Goal: Obtain resource: Download file/media

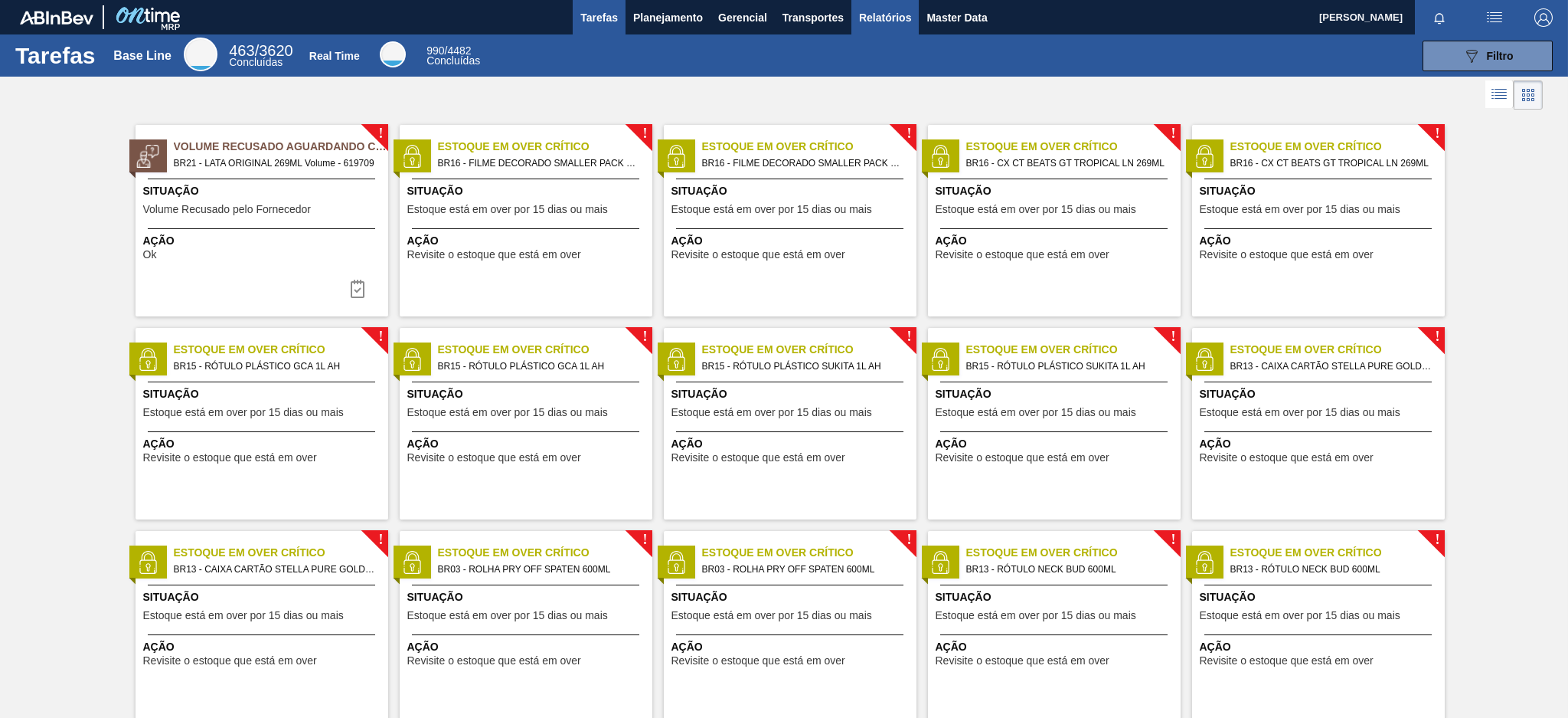
click at [884, 18] on span "Relatórios" at bounding box center [885, 17] width 52 height 18
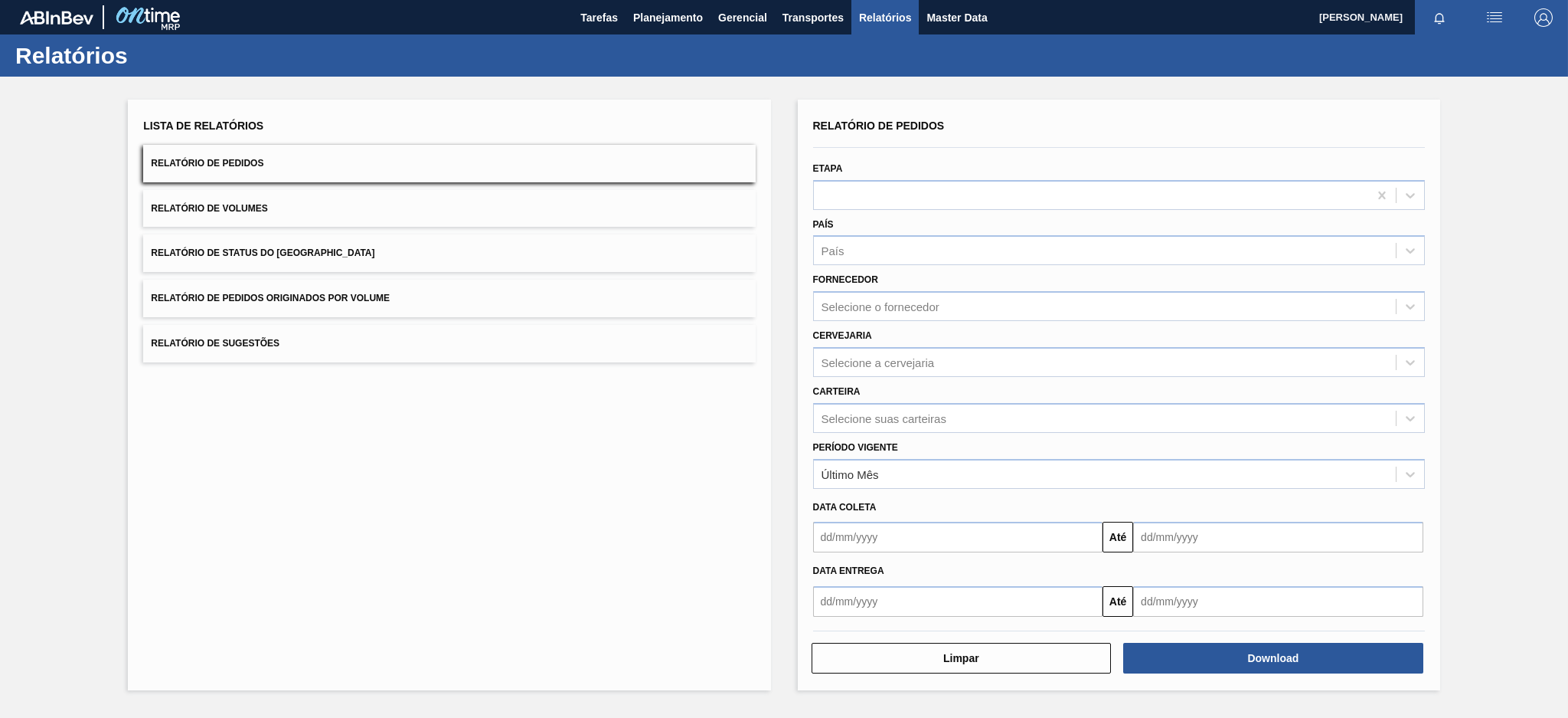
click at [509, 303] on button "Relatório de Pedidos Originados por Volume" at bounding box center [449, 298] width 611 height 37
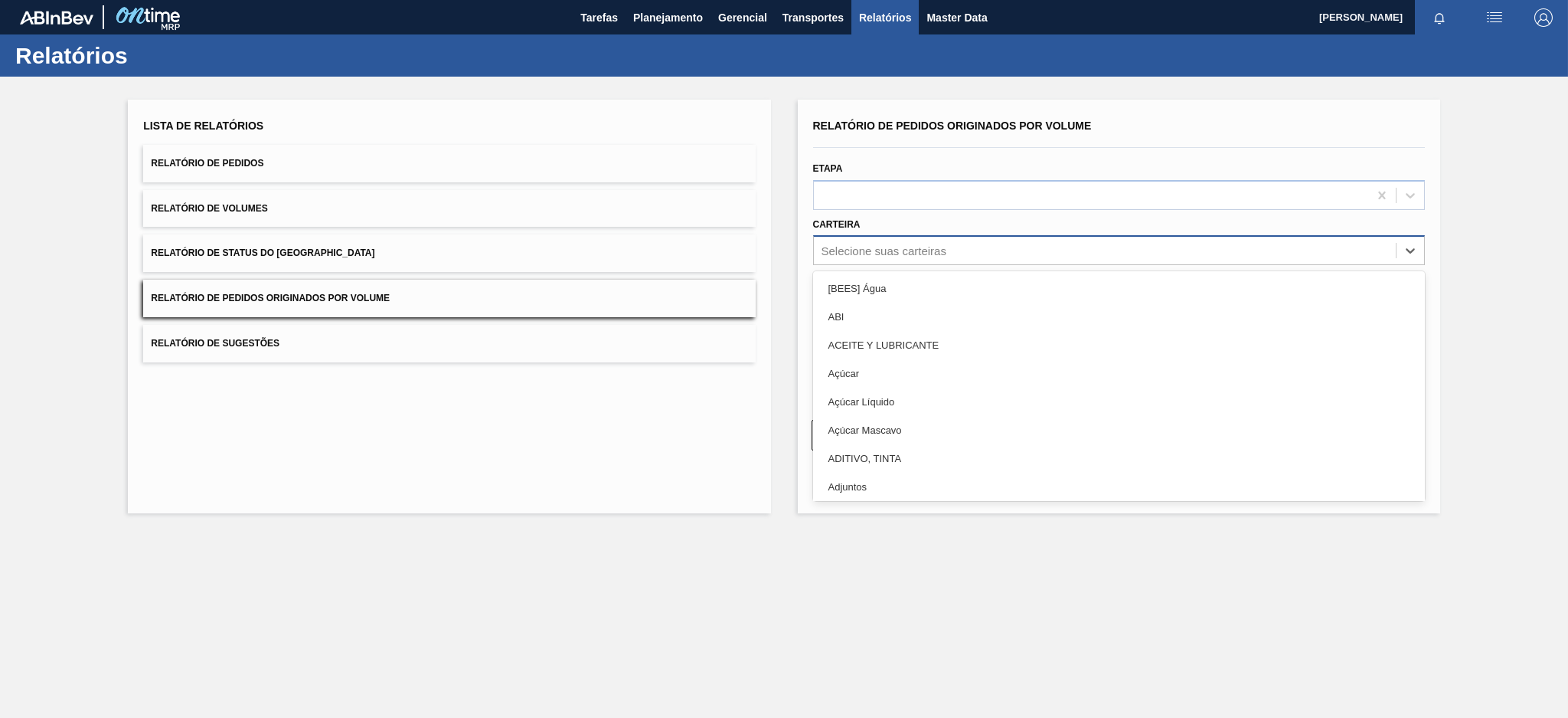
click at [976, 253] on div "Selecione suas carteiras" at bounding box center [1104, 250] width 582 height 22
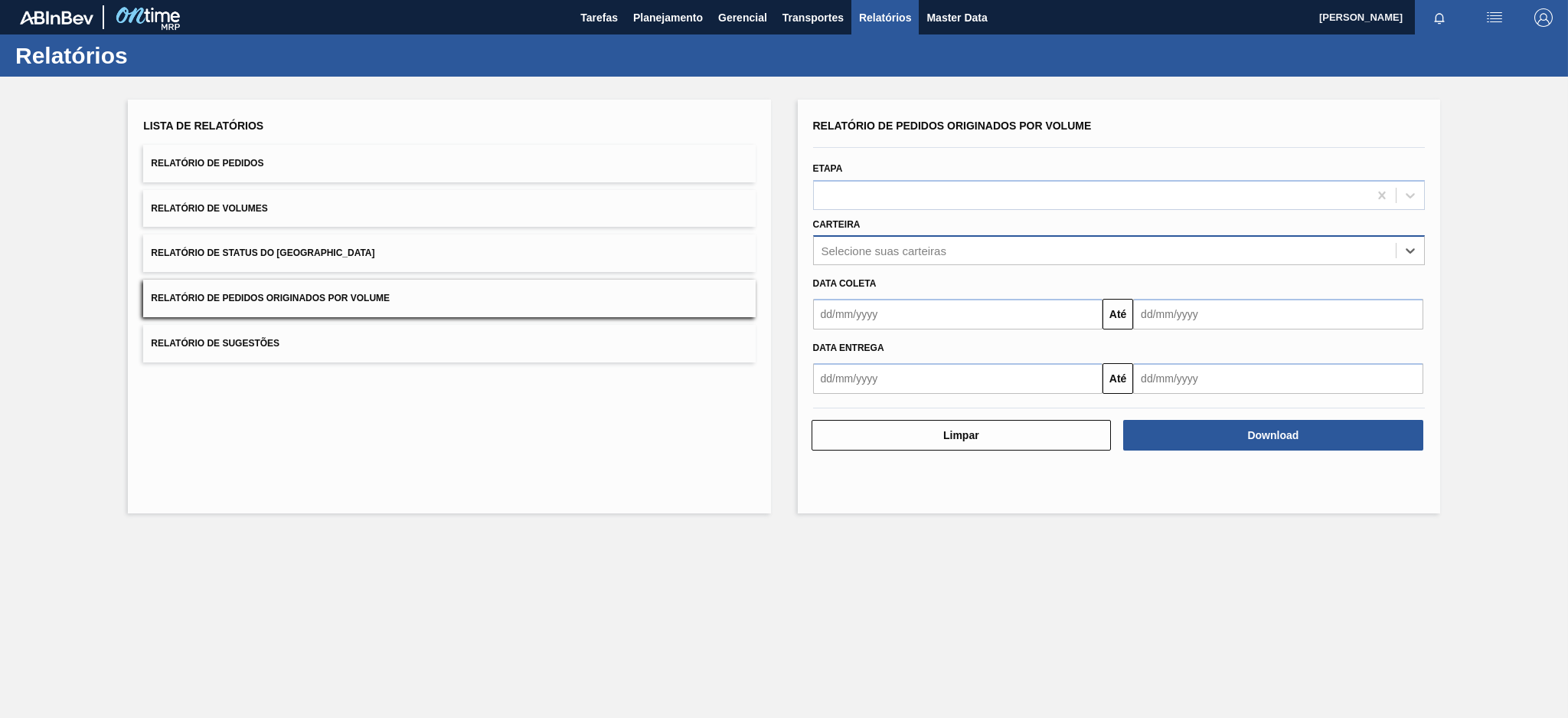
click at [976, 253] on div "Selecione suas carteiras" at bounding box center [1104, 250] width 582 height 22
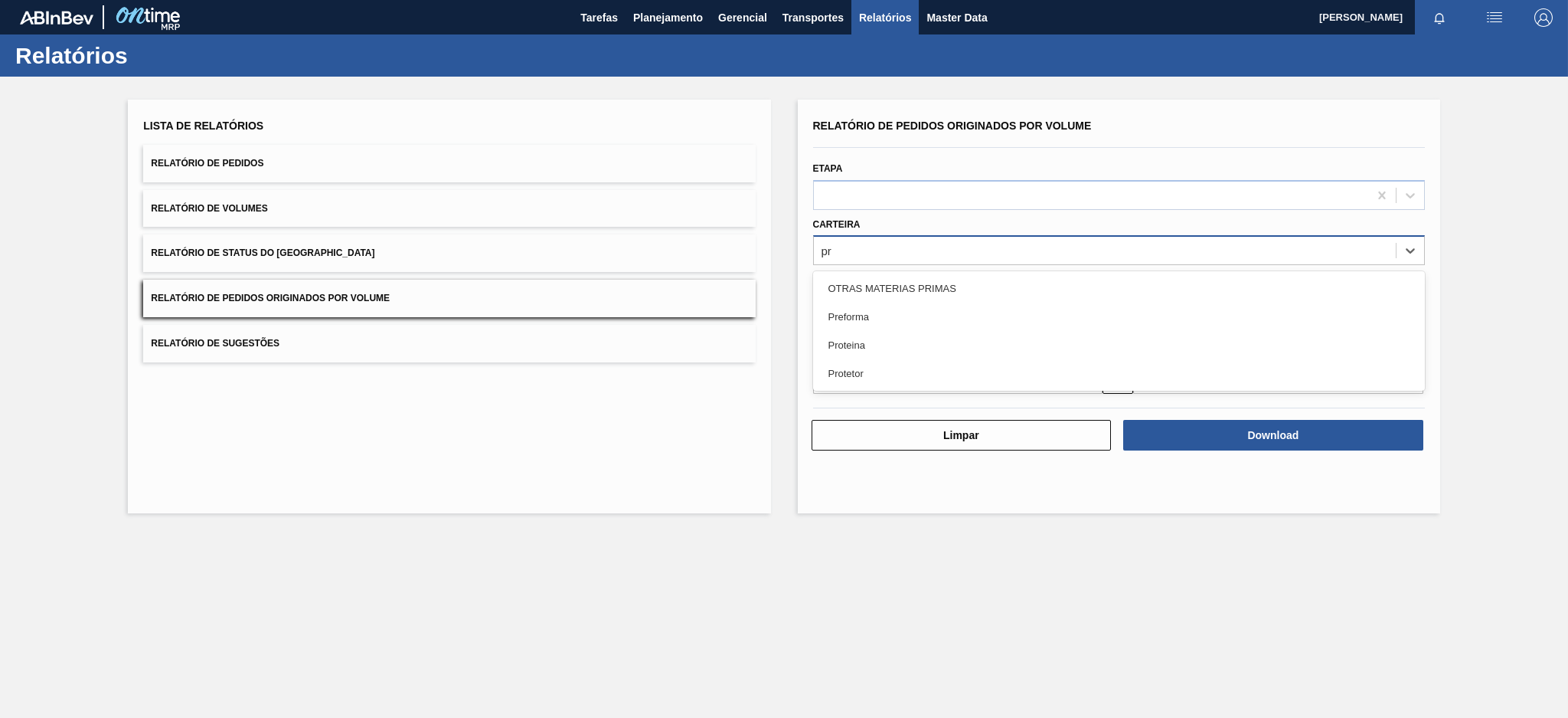
type input "pre"
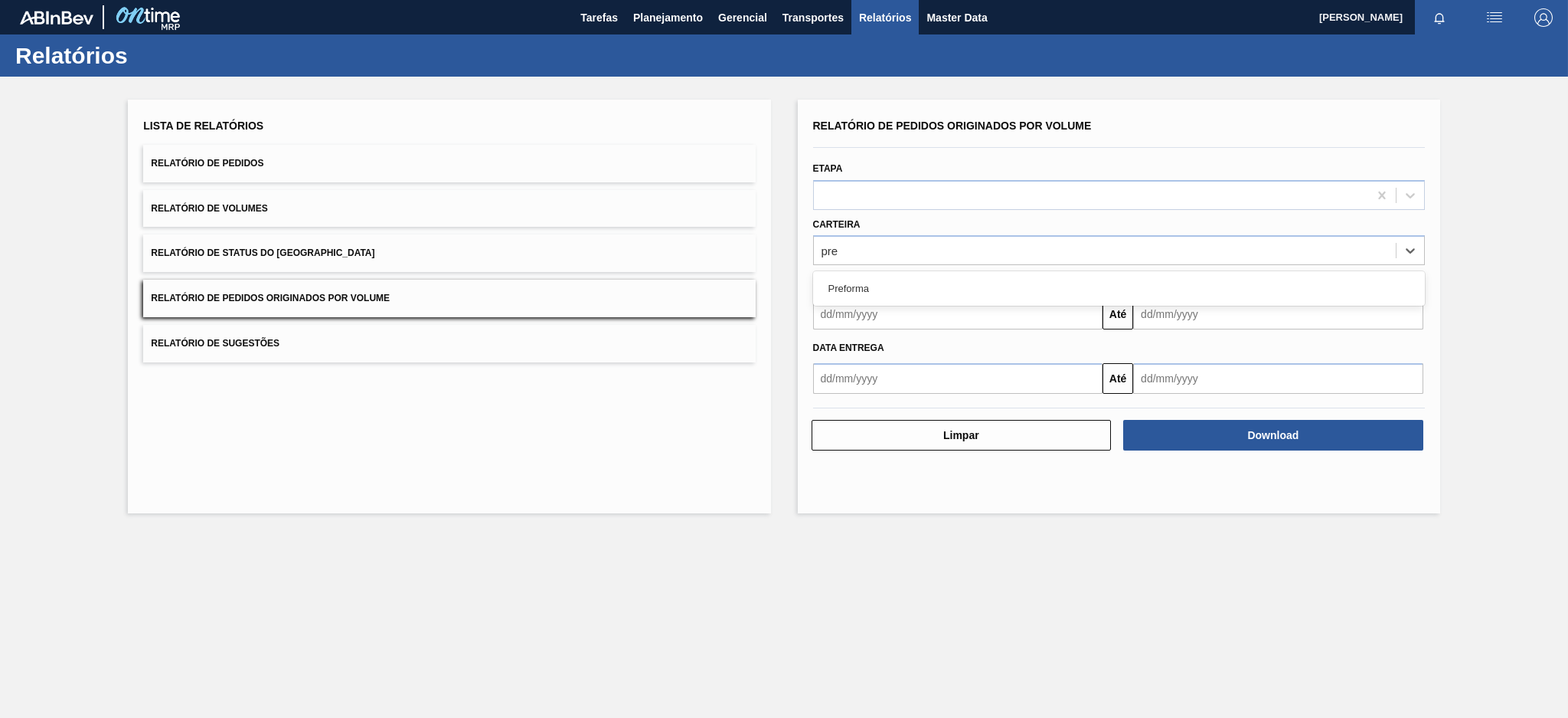
drag, startPoint x: 915, startPoint y: 289, endPoint x: 865, endPoint y: 276, distance: 51.7
click at [865, 276] on div "Preforma" at bounding box center [1118, 289] width 611 height 29
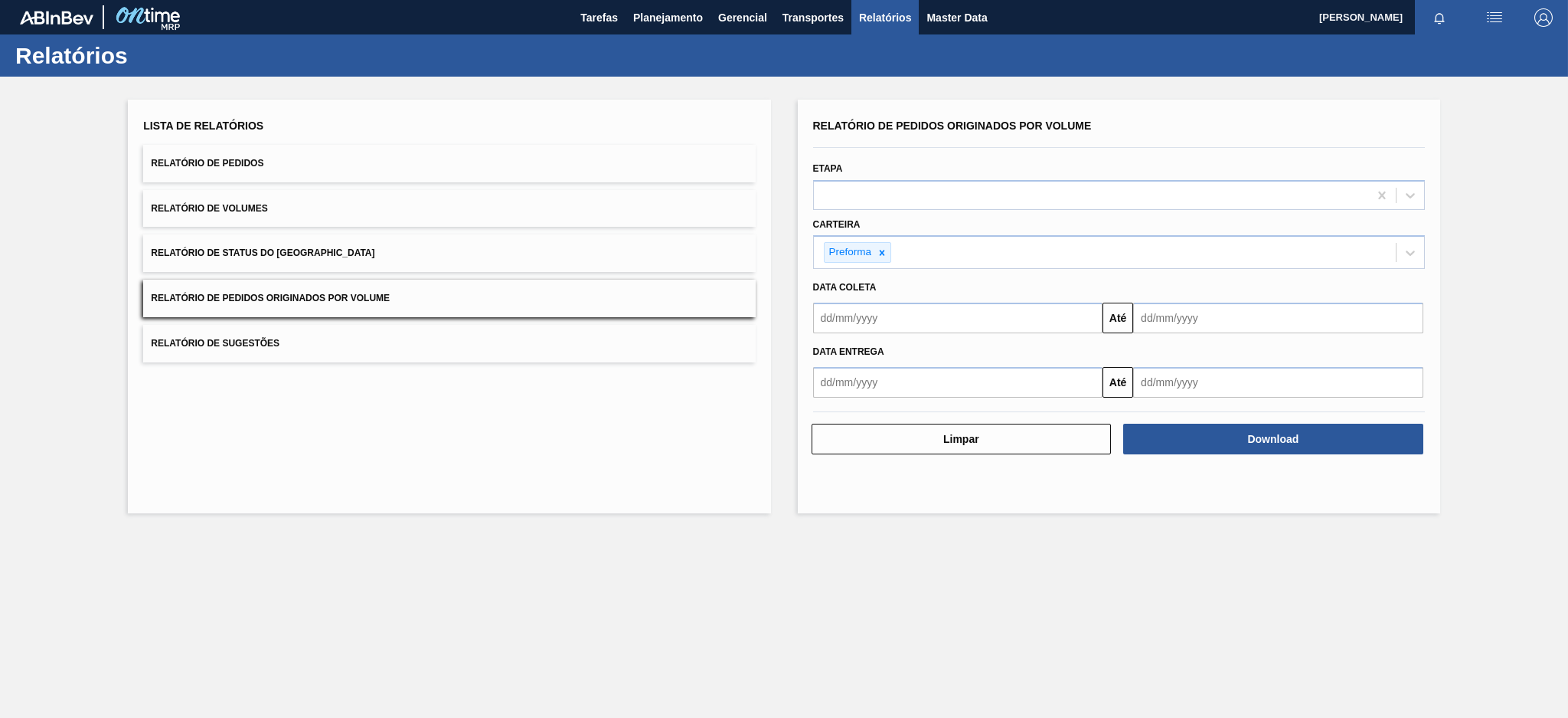
click at [865, 276] on div "Data coleta" at bounding box center [1118, 287] width 624 height 22
click at [864, 318] on input "text" at bounding box center [957, 318] width 290 height 31
click at [823, 350] on button "Previous Month" at bounding box center [826, 354] width 11 height 11
click at [839, 430] on div "3" at bounding box center [831, 428] width 21 height 21
type input "[DATE]"
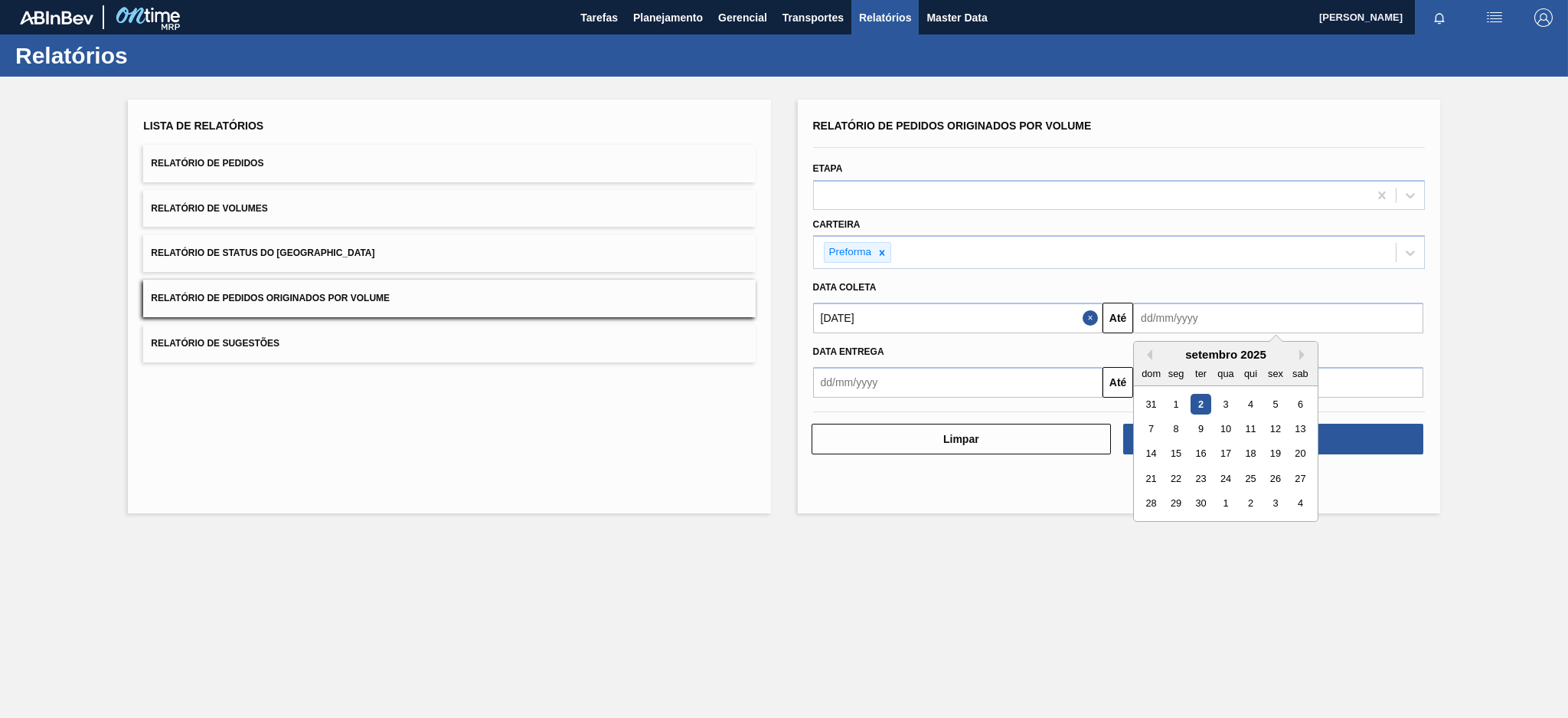
click at [1192, 307] on input "text" at bounding box center [1278, 318] width 290 height 31
click at [1196, 409] on div "2" at bounding box center [1201, 405] width 21 height 21
type input "[DATE]"
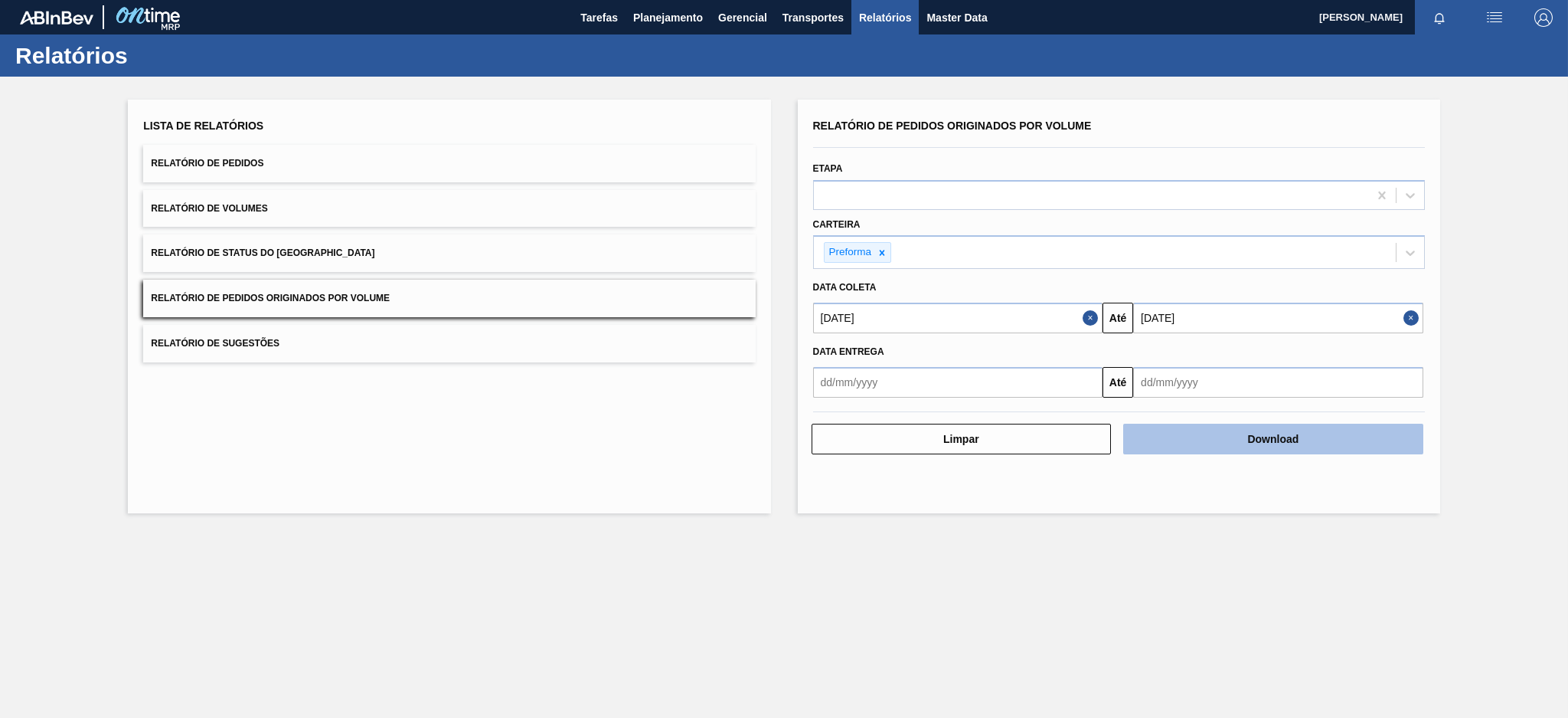
click at [1208, 444] on button "Download" at bounding box center [1273, 439] width 300 height 31
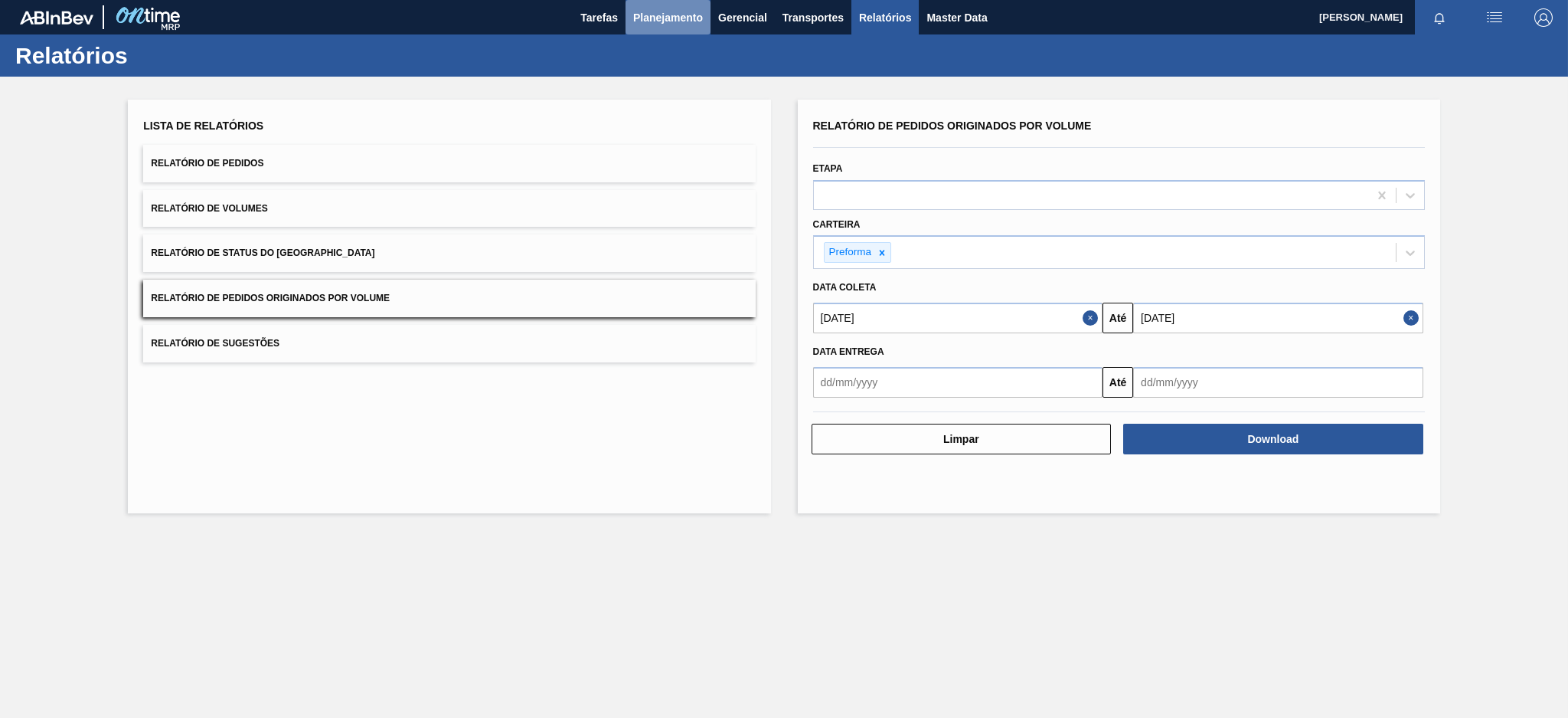
click at [693, 18] on span "Planejamento" at bounding box center [668, 17] width 70 height 18
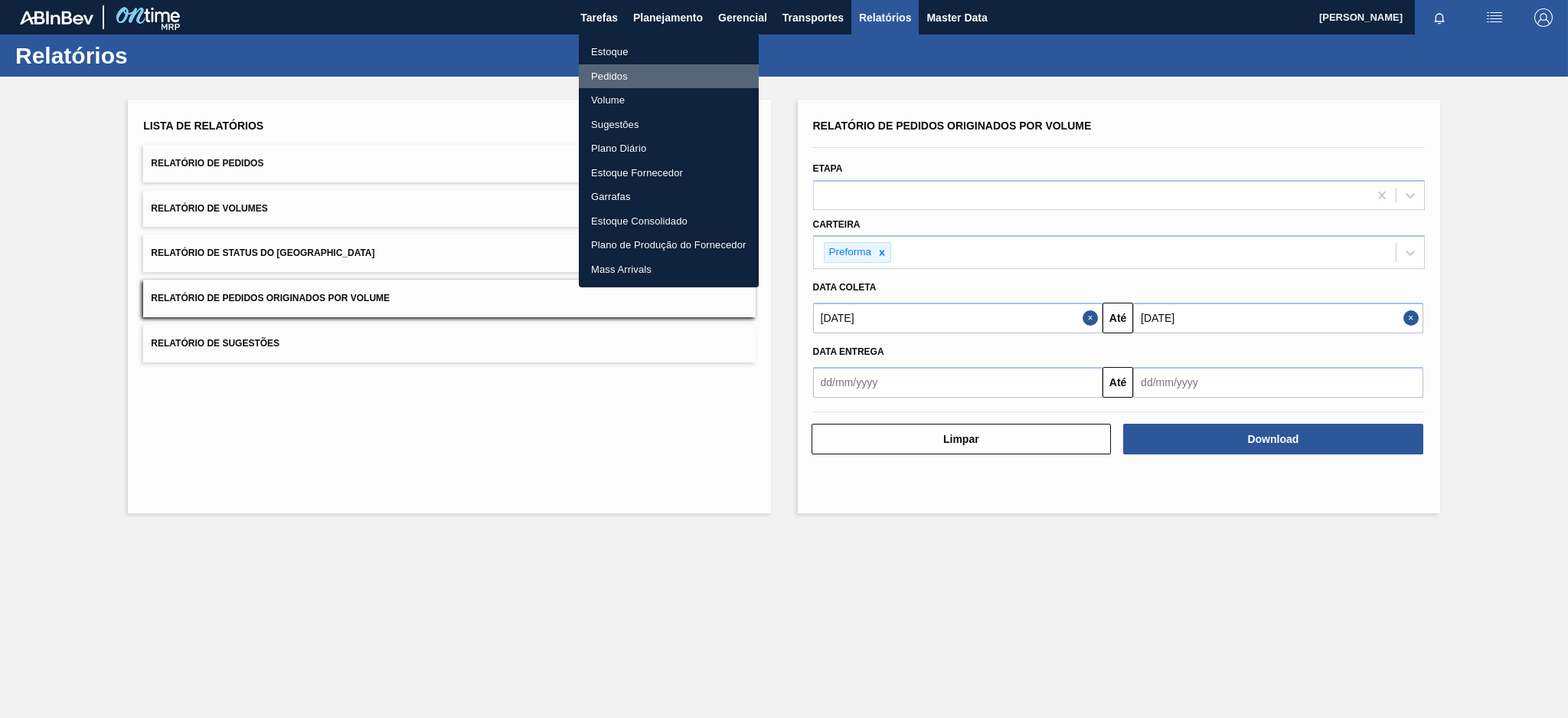
click at [615, 74] on li "Pedidos" at bounding box center [669, 77] width 180 height 25
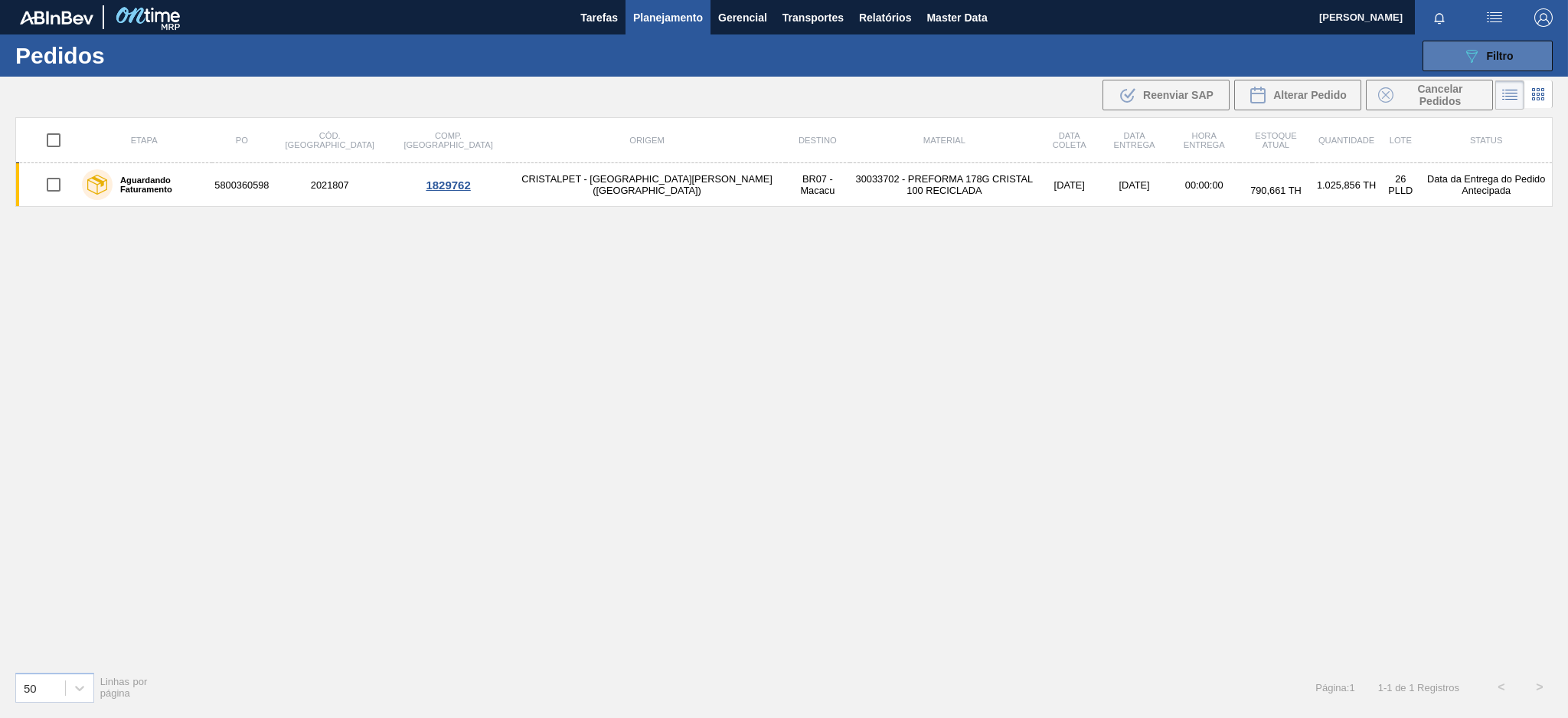
click at [1495, 50] on span "Filtro" at bounding box center [1501, 56] width 27 height 12
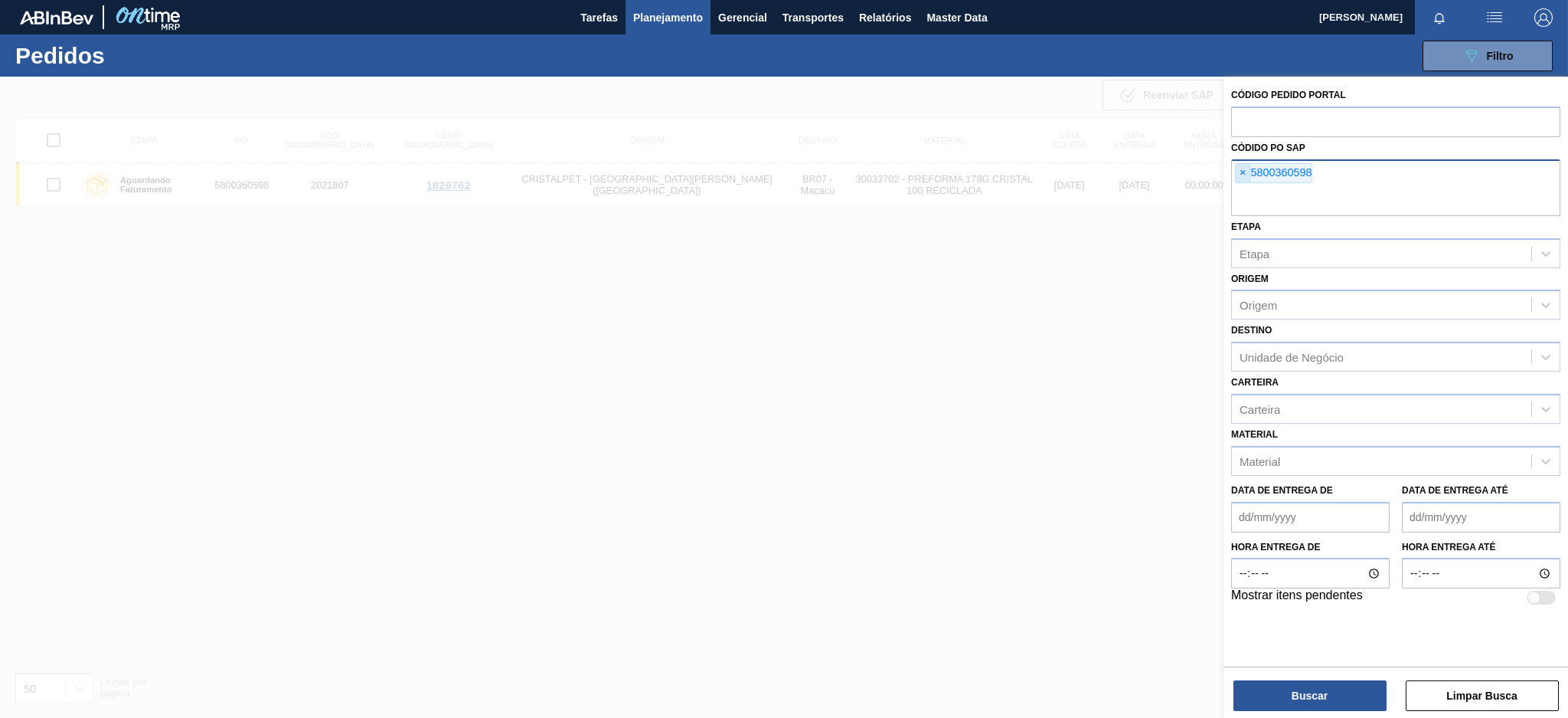
click at [1246, 166] on span "×" at bounding box center [1243, 173] width 14 height 18
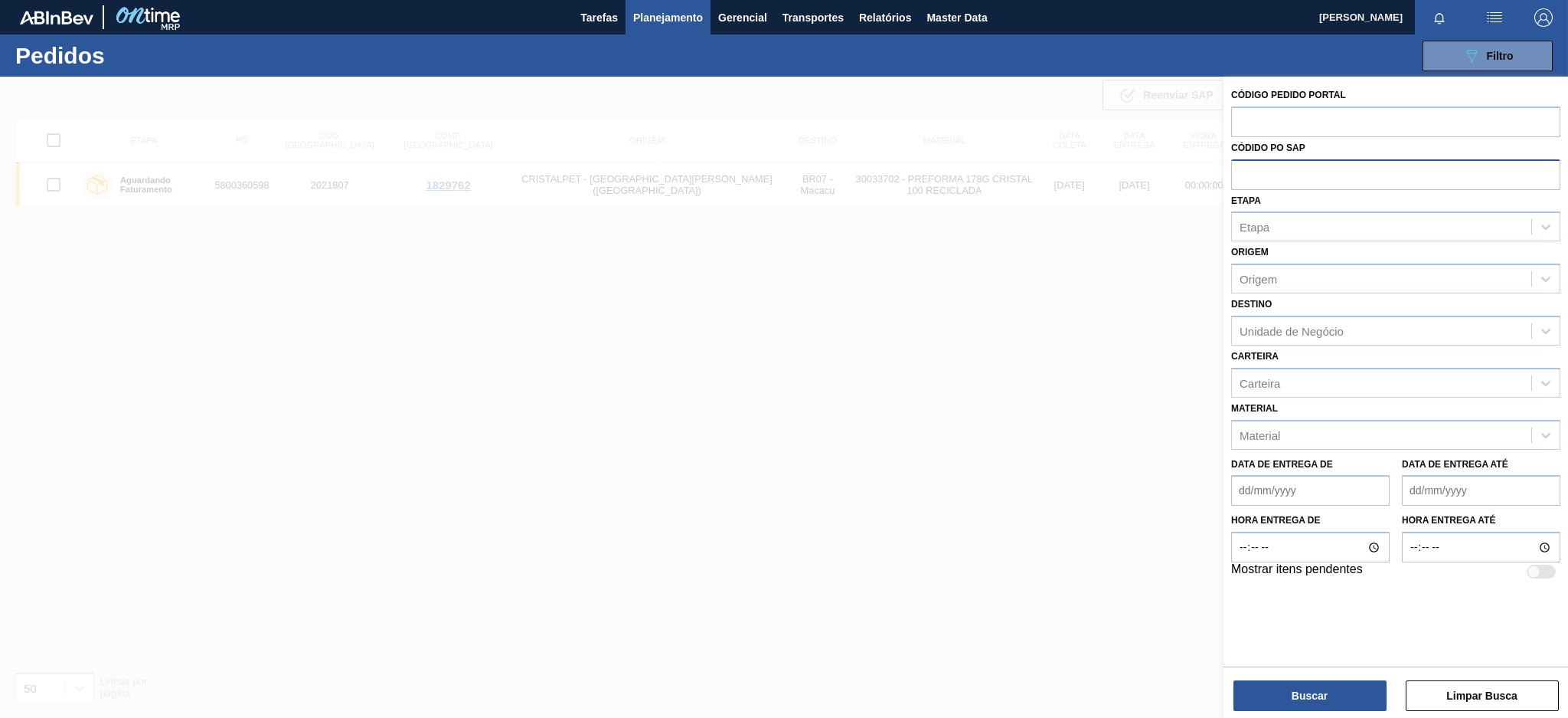
paste input "5800355517"
type input "5800355517"
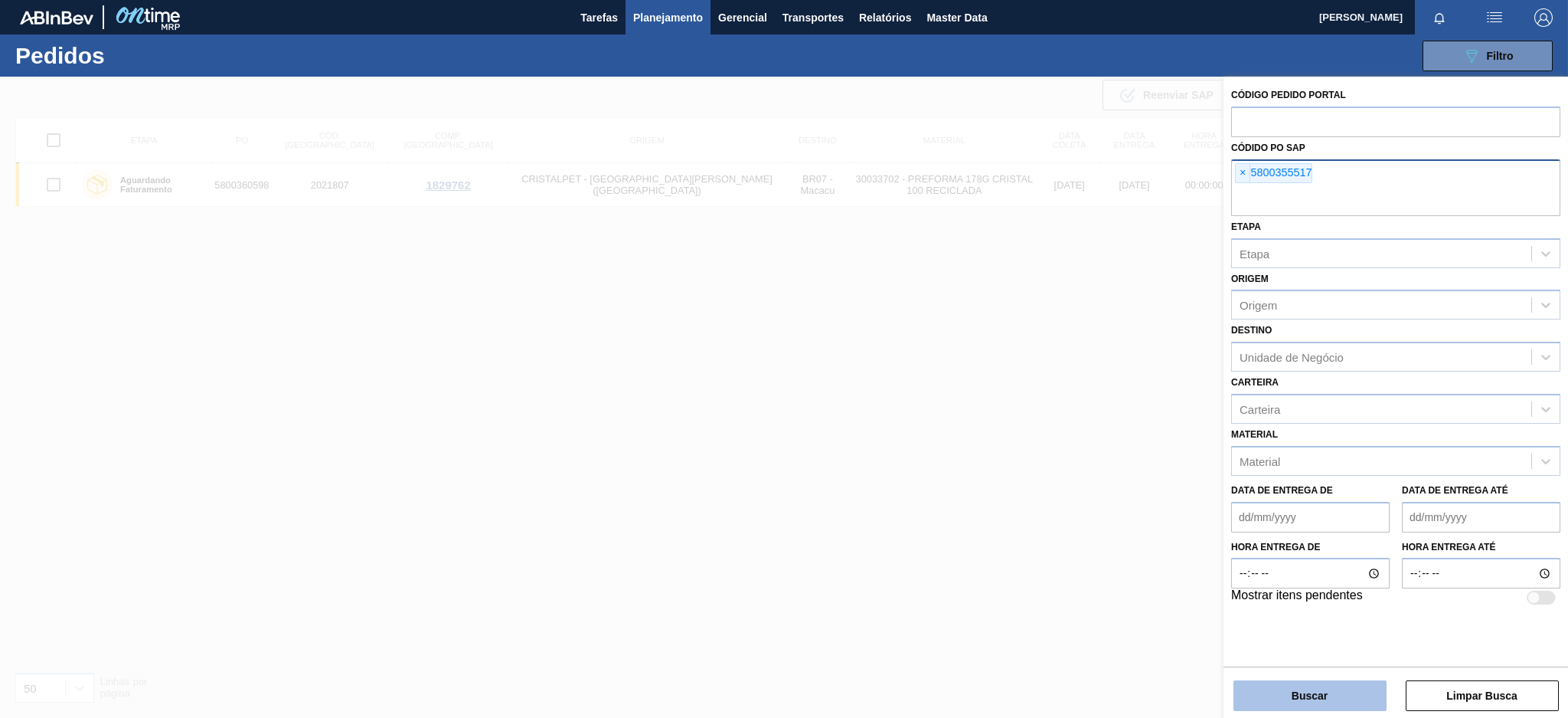
click at [1291, 696] on button "Buscar" at bounding box center [1310, 695] width 153 height 31
